Goal: Information Seeking & Learning: Find specific fact

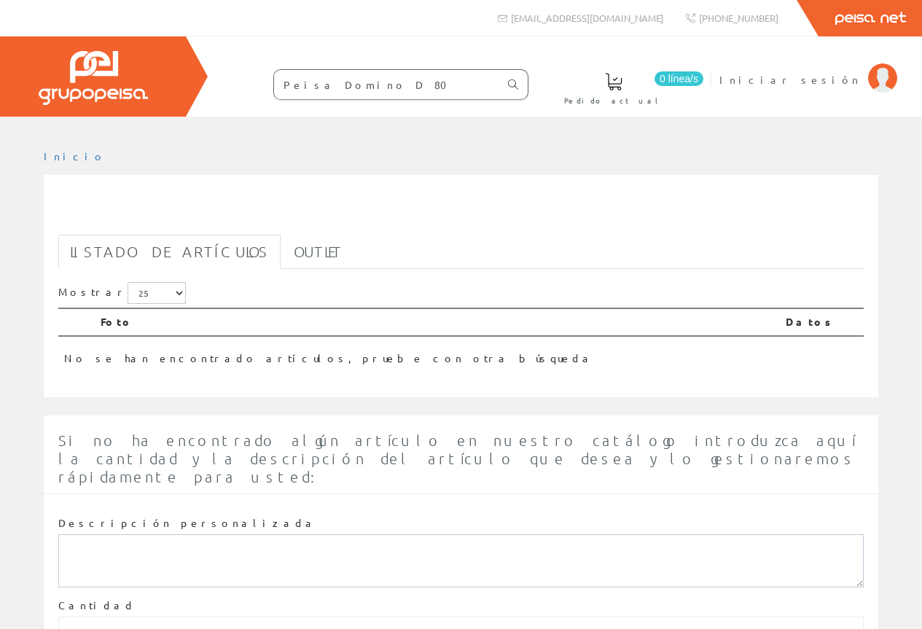
click at [511, 83] on icon at bounding box center [513, 84] width 10 height 10
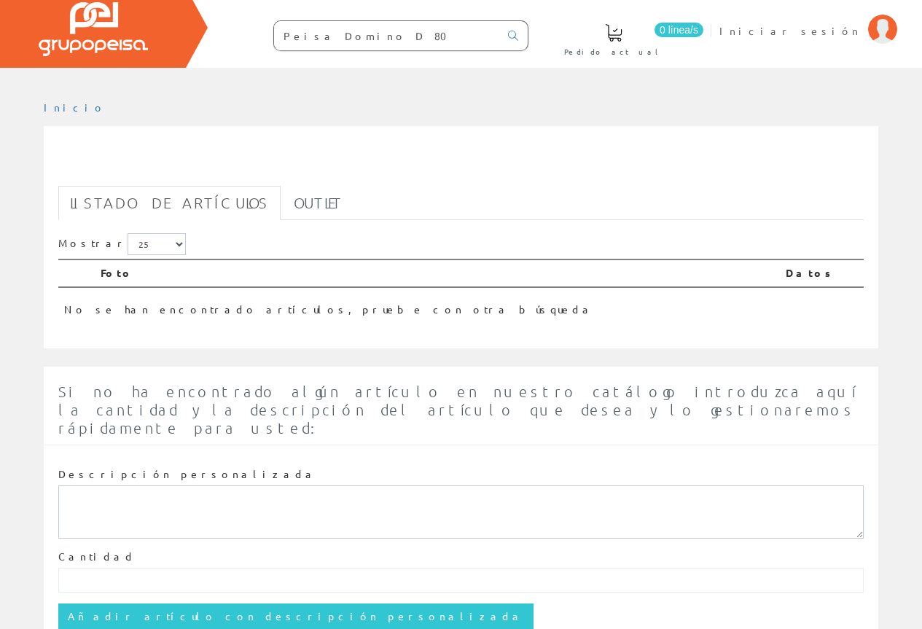
scroll to position [96, 0]
